Goal: Task Accomplishment & Management: Manage account settings

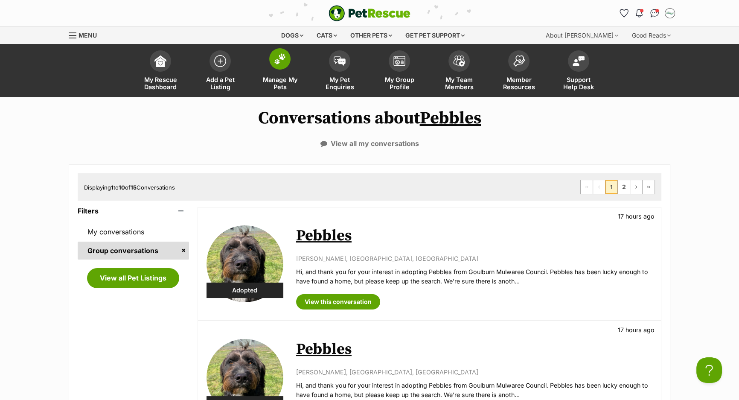
click at [296, 84] on span "Manage My Pets" at bounding box center [280, 83] width 38 height 15
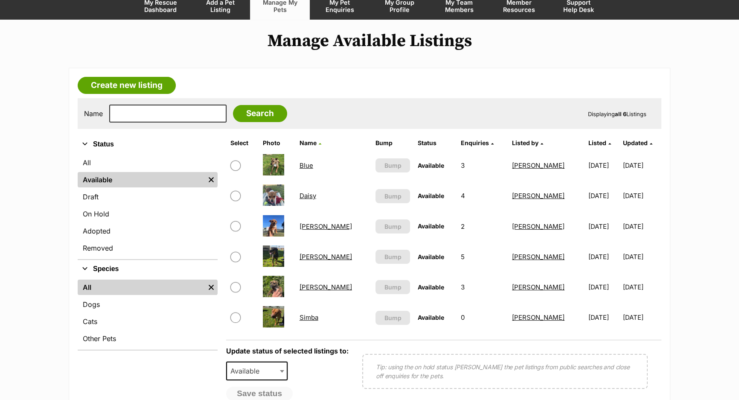
click at [316, 256] on link "[PERSON_NAME]" at bounding box center [326, 257] width 52 height 8
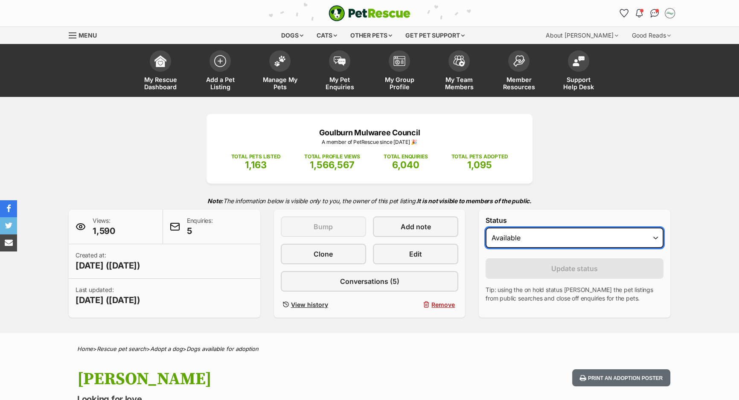
click at [521, 234] on select "Draft - not available as listing has enquires Available On hold Adopted" at bounding box center [575, 237] width 178 height 20
select select "rehomed"
click at [486, 227] on select "Draft - not available as listing has enquires Available On hold Adopted" at bounding box center [575, 237] width 178 height 20
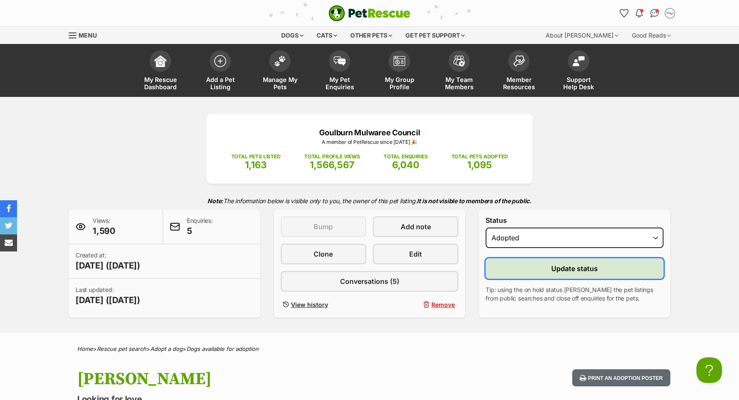
click at [521, 266] on button "Update status" at bounding box center [575, 268] width 178 height 20
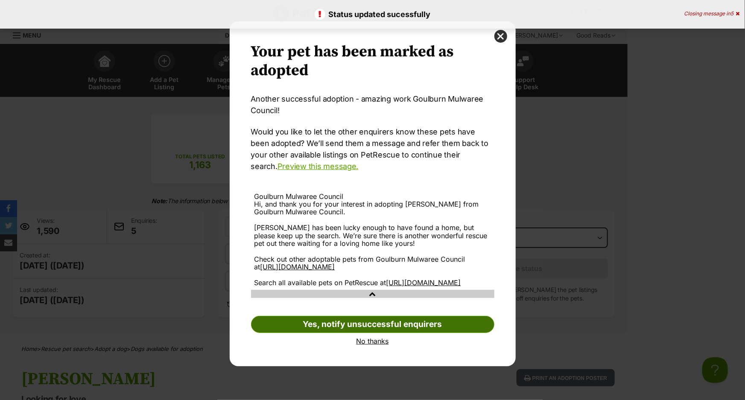
click at [370, 333] on link "Yes, notify unsuccessful enquirers" at bounding box center [372, 324] width 243 height 17
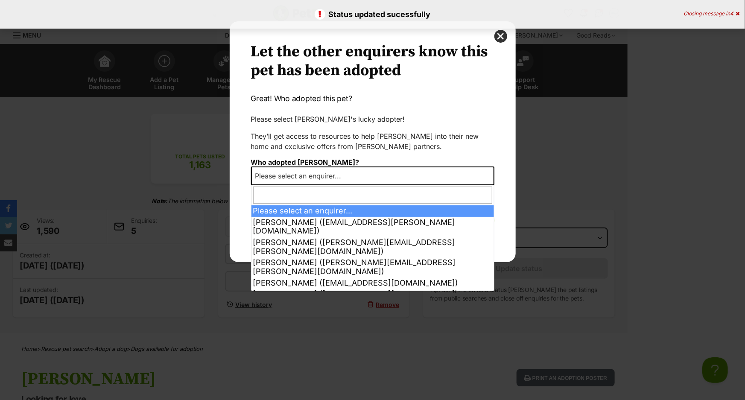
click at [327, 169] on span "Please select an enquirer..." at bounding box center [372, 175] width 243 height 19
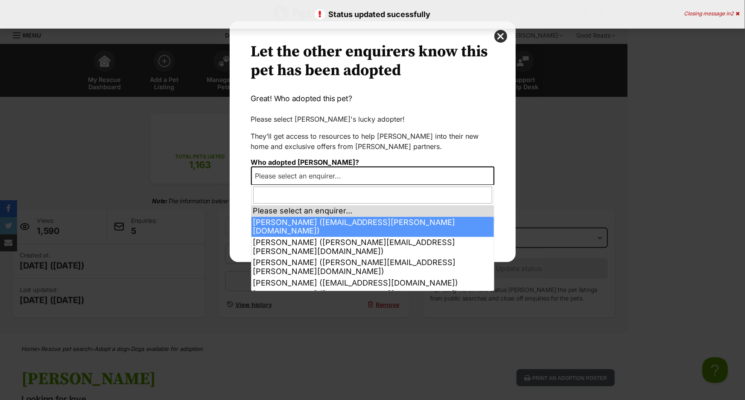
select select "2028396"
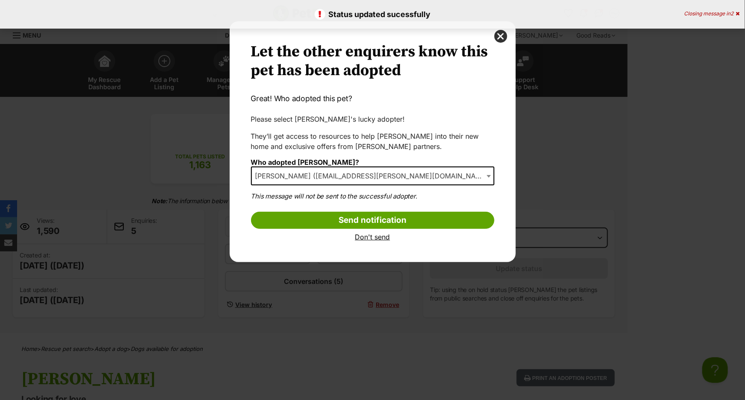
click at [324, 218] on input "Send notification" at bounding box center [372, 220] width 243 height 17
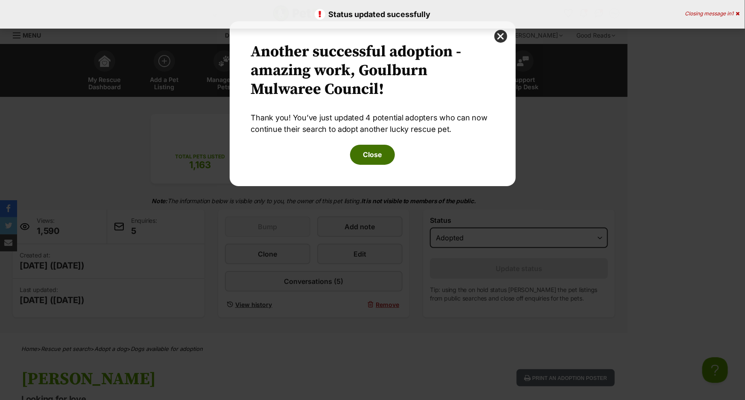
click at [375, 162] on button "Close" at bounding box center [372, 155] width 45 height 20
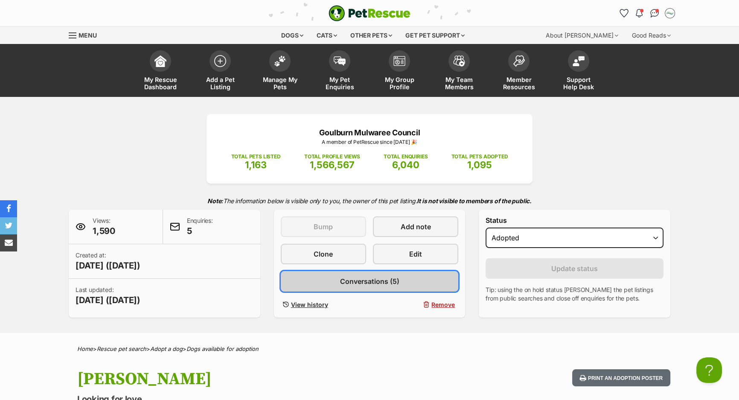
click at [422, 271] on link "Conversations (5)" at bounding box center [370, 281] width 178 height 20
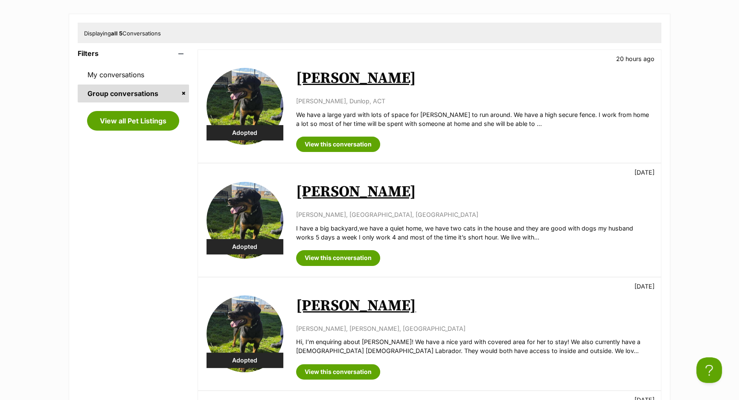
scroll to position [38, 0]
